Goal: Use online tool/utility: Utilize a website feature to perform a specific function

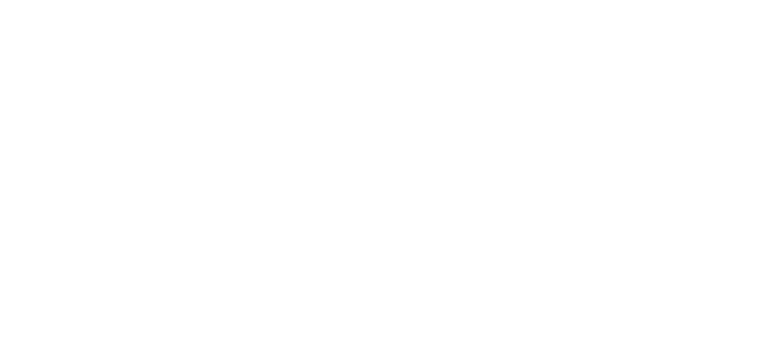
select select "*"
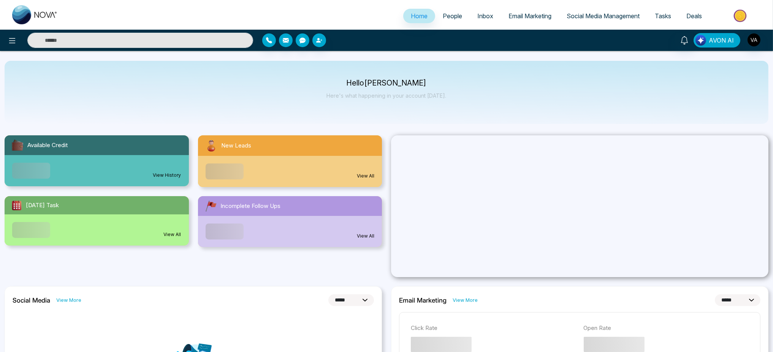
click at [713, 46] on button "AVON AI" at bounding box center [716, 40] width 47 height 14
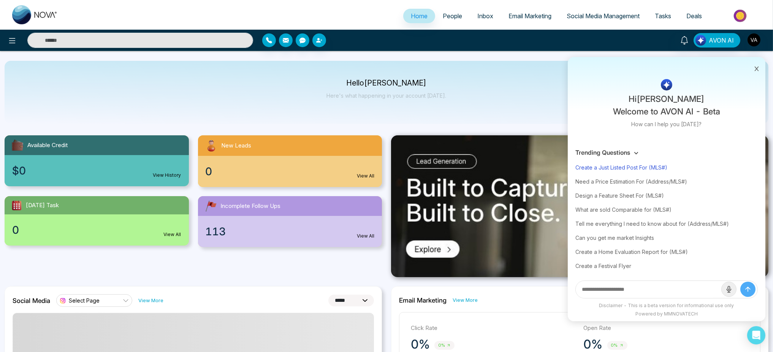
click at [612, 172] on div "Create a Just Listed Post For (MLS#)" at bounding box center [666, 167] width 182 height 14
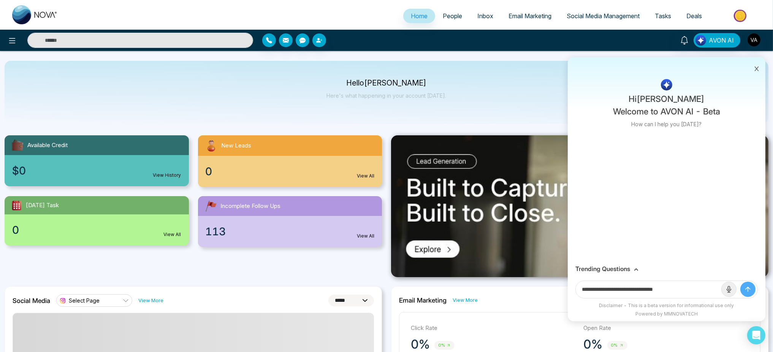
click at [685, 289] on input "**********" at bounding box center [649, 289] width 146 height 17
paste input "**********"
type input "**********"
click at [740, 282] on button "submit" at bounding box center [747, 289] width 15 height 15
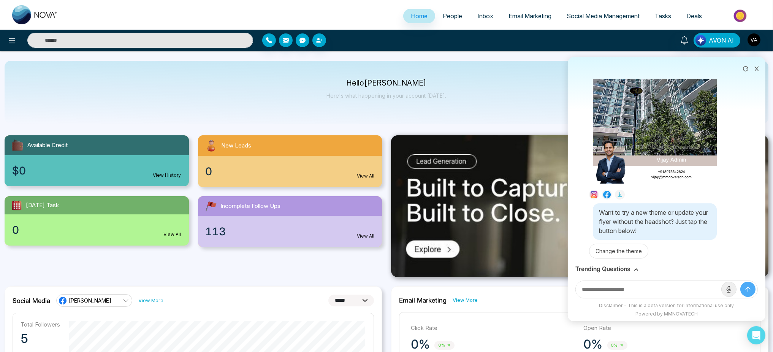
scroll to position [196, 0]
click at [661, 225] on div "Want to try a new theme or update your flyer without the headshot? Just tap the…" at bounding box center [655, 221] width 124 height 36
drag, startPoint x: 661, startPoint y: 225, endPoint x: 665, endPoint y: 227, distance: 4.4
click at [665, 227] on div "Want to try a new theme or update your flyer without the headshot? Just tap the…" at bounding box center [655, 221] width 124 height 36
click at [663, 225] on div "Want to try a new theme or update your flyer without the headshot? Just tap the…" at bounding box center [655, 221] width 124 height 36
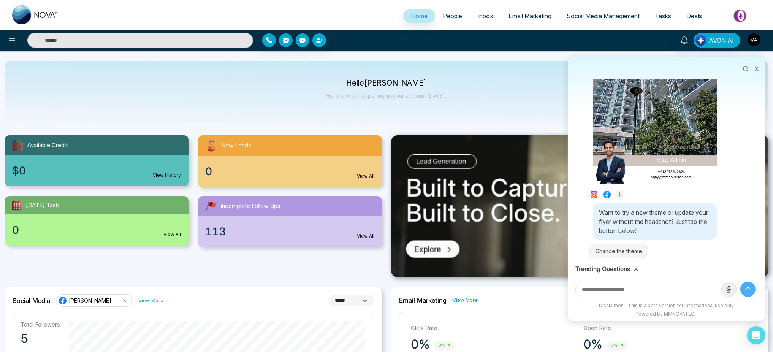
click at [617, 247] on button "Change the theme" at bounding box center [618, 251] width 59 height 15
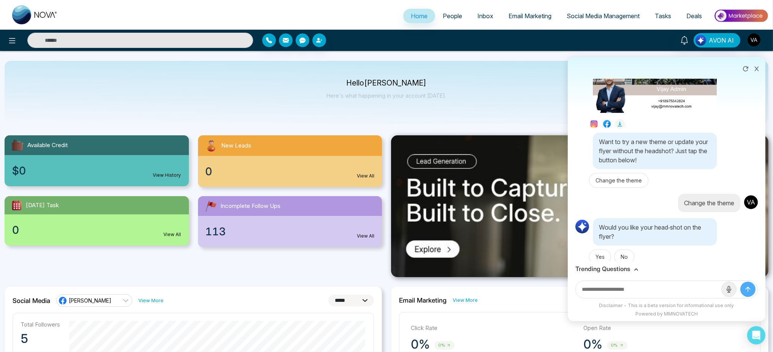
scroll to position [269, 0]
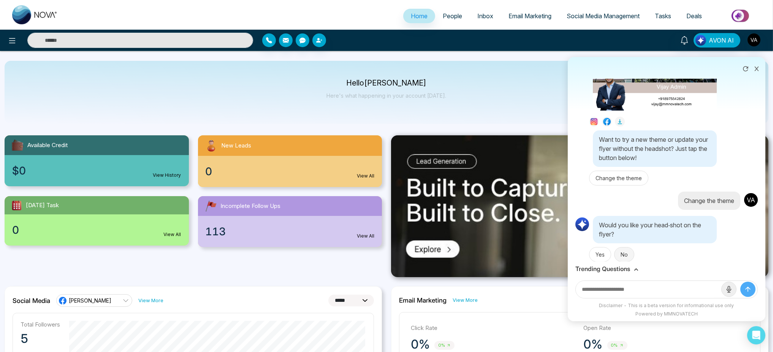
click at [624, 251] on button "No" at bounding box center [624, 254] width 20 height 15
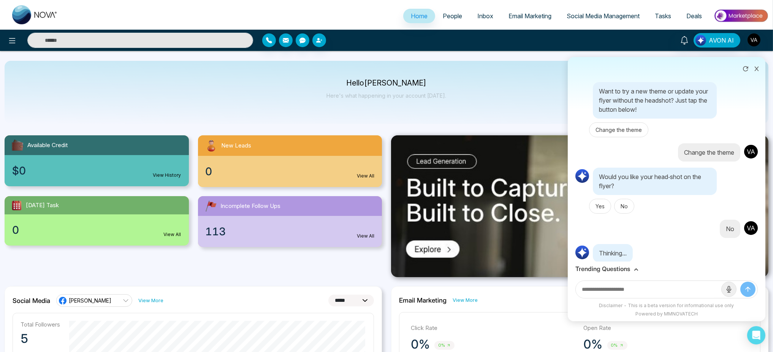
scroll to position [317, 0]
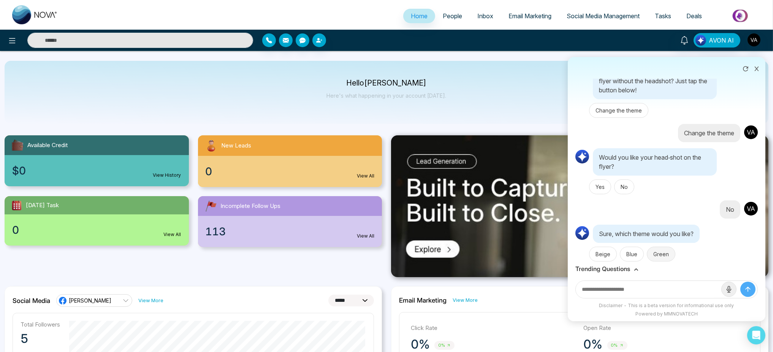
click at [655, 248] on button "Green" at bounding box center [661, 254] width 28 height 15
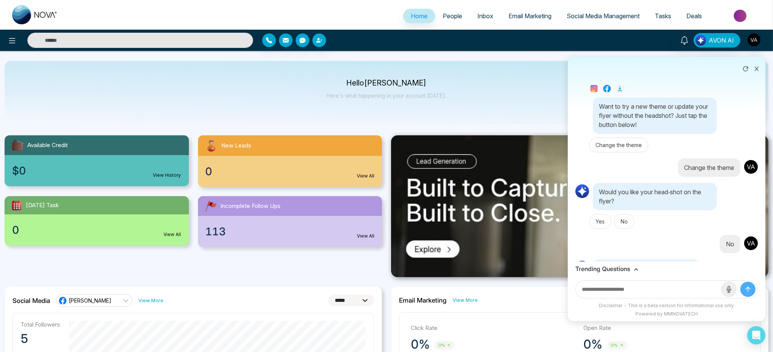
scroll to position [209, 0]
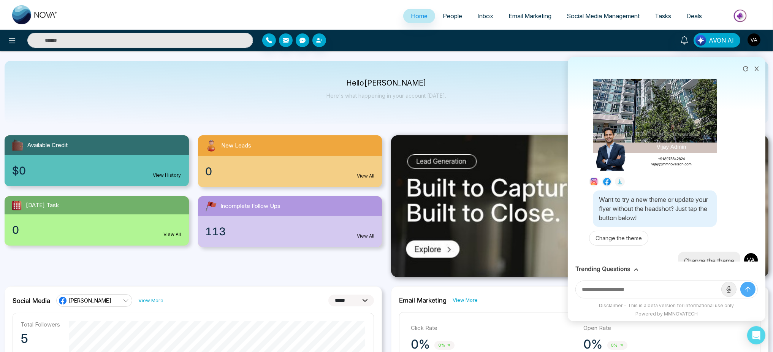
drag, startPoint x: 666, startPoint y: 211, endPoint x: 673, endPoint y: 216, distance: 8.4
click at [673, 216] on div "Want to try a new theme or update your flyer without the headshot? Just tap the…" at bounding box center [655, 208] width 124 height 36
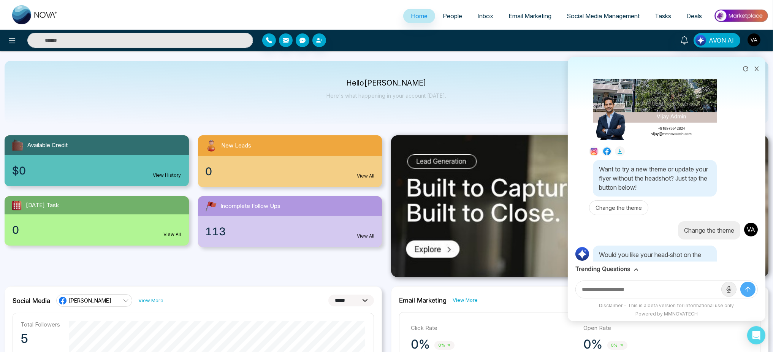
scroll to position [689, 0]
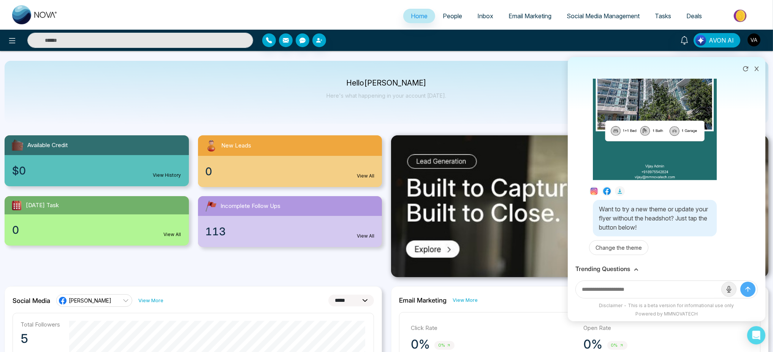
click at [635, 293] on input "text" at bounding box center [649, 289] width 146 height 17
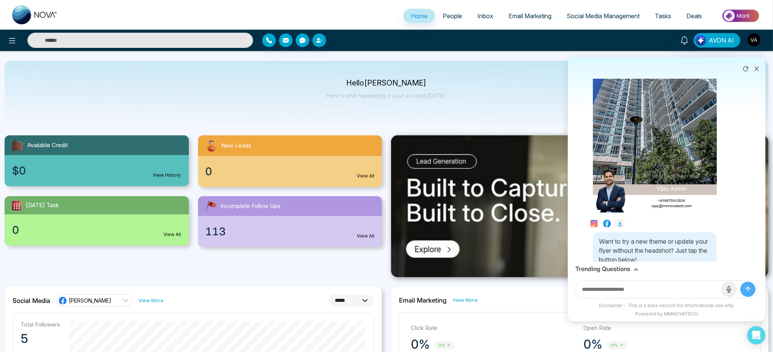
scroll to position [166, 0]
click at [663, 253] on div "Want to try a new theme or update your flyer without the headshot? Just tap the…" at bounding box center [655, 251] width 124 height 36
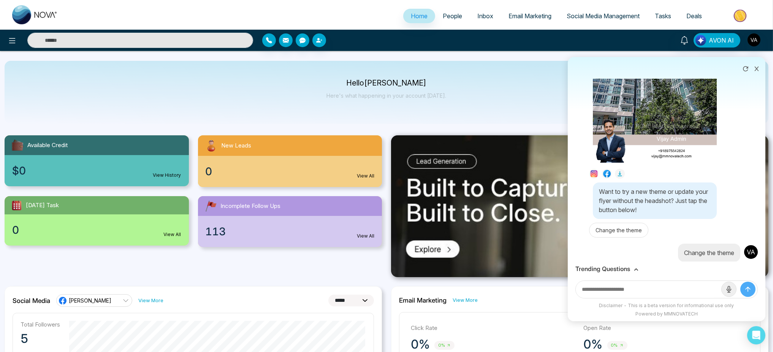
scroll to position [204, 0]
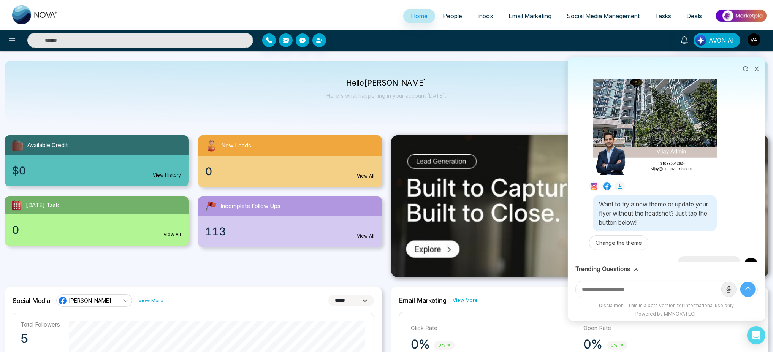
click at [664, 216] on div "Want to try a new theme or update your flyer without the headshot? Just tap the…" at bounding box center [655, 213] width 124 height 36
click at [661, 214] on div "Want to try a new theme or update your flyer without the headshot? Just tap the…" at bounding box center [655, 213] width 124 height 36
click at [663, 214] on div "Want to try a new theme or update your flyer without the headshot? Just tap the…" at bounding box center [655, 213] width 124 height 36
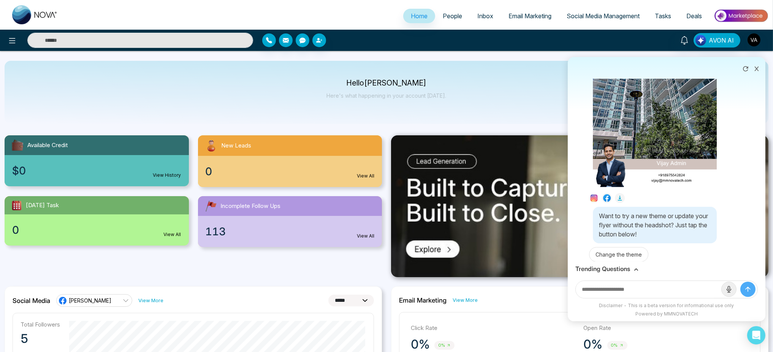
scroll to position [193, 0]
drag, startPoint x: 669, startPoint y: 227, endPoint x: 665, endPoint y: 227, distance: 4.6
click at [665, 227] on div "Want to try a new theme or update your flyer without the headshot? Just tap the…" at bounding box center [655, 224] width 124 height 36
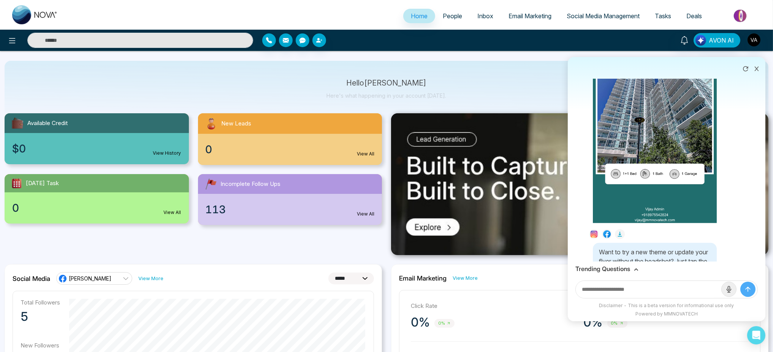
scroll to position [689, 0]
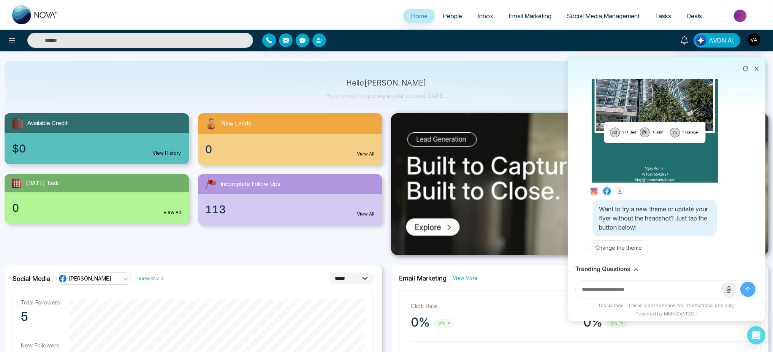
click at [657, 144] on img at bounding box center [655, 70] width 127 height 225
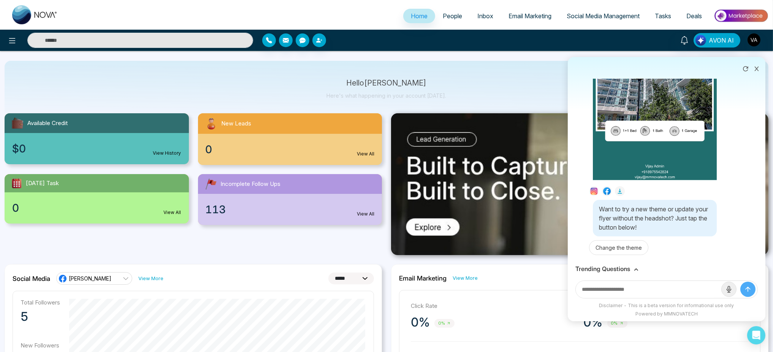
click at [738, 202] on div "Download" at bounding box center [386, 176] width 773 height 352
click at [757, 69] on icon at bounding box center [756, 68] width 5 height 5
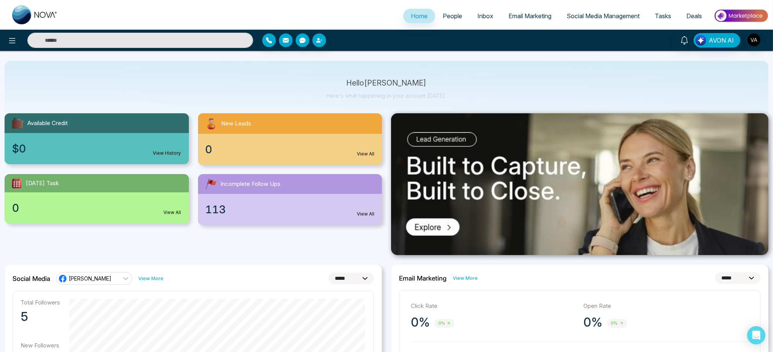
drag, startPoint x: 489, startPoint y: 337, endPoint x: 210, endPoint y: 89, distance: 373.5
click at [210, 89] on div "Hello [PERSON_NAME] Admin Here's what happening in your account [DATE]." at bounding box center [387, 92] width 764 height 63
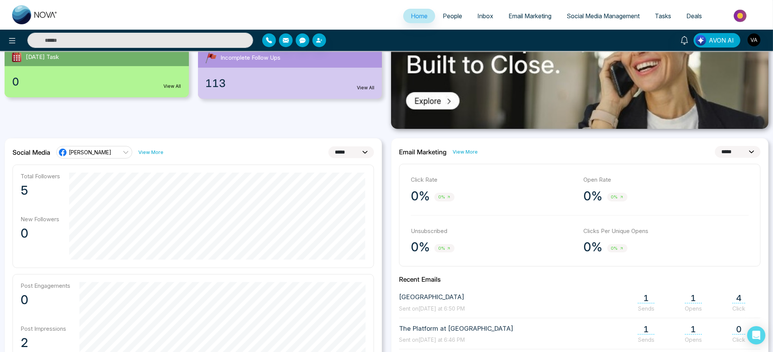
scroll to position [0, 0]
